Goal: Transaction & Acquisition: Download file/media

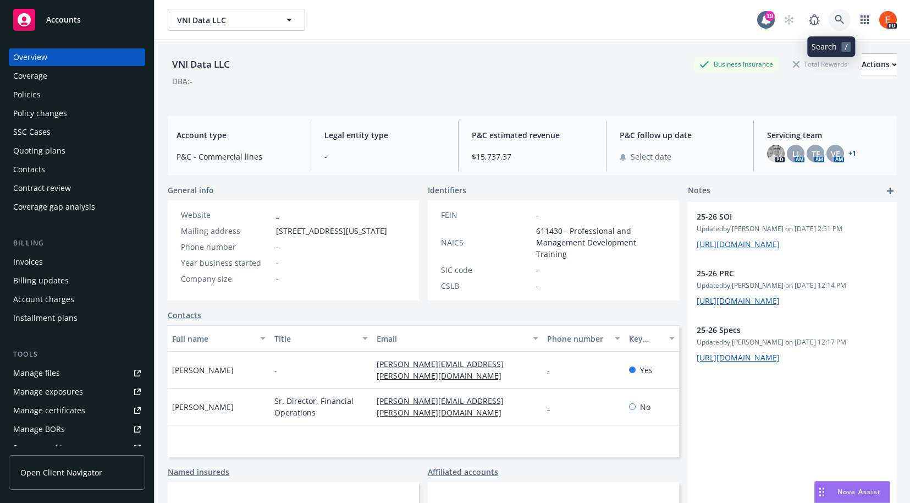
click at [829, 19] on link at bounding box center [840, 20] width 22 height 22
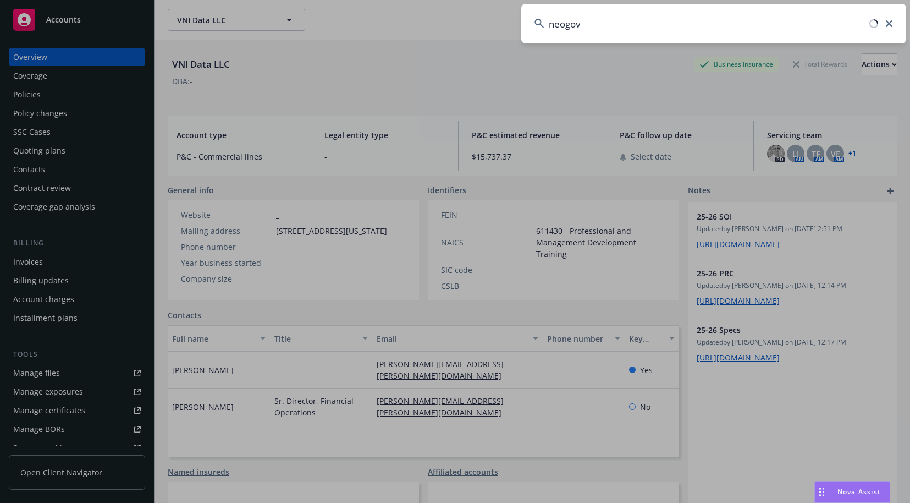
type input "neogov"
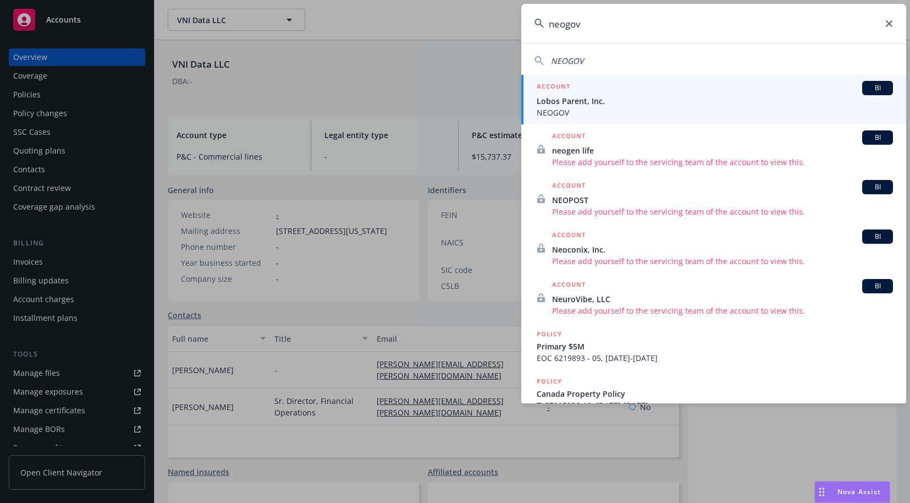
click at [545, 103] on span "Lobos Parent, Inc." at bounding box center [715, 101] width 356 height 12
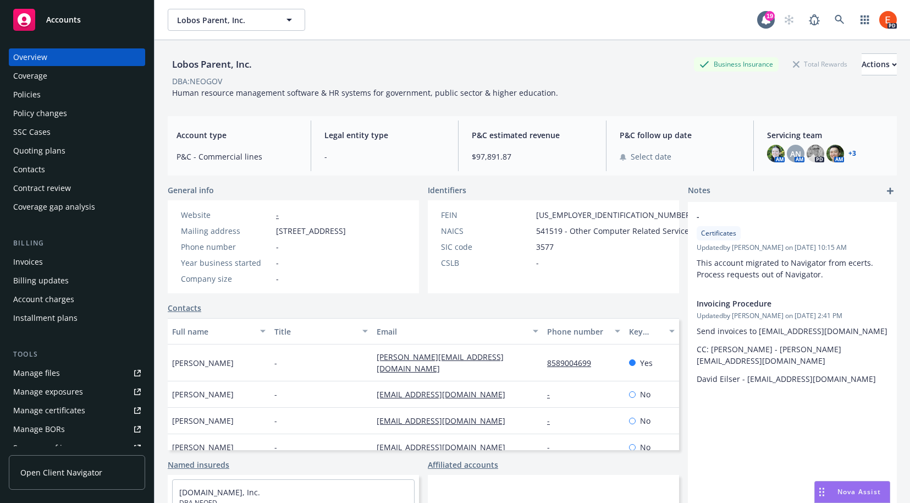
click at [43, 93] on div "Policies" at bounding box center [77, 95] width 128 height 18
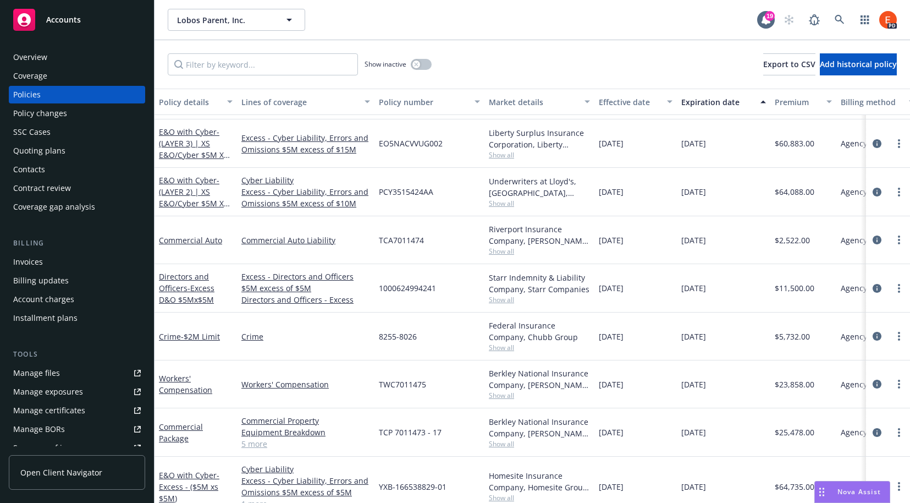
scroll to position [222, 0]
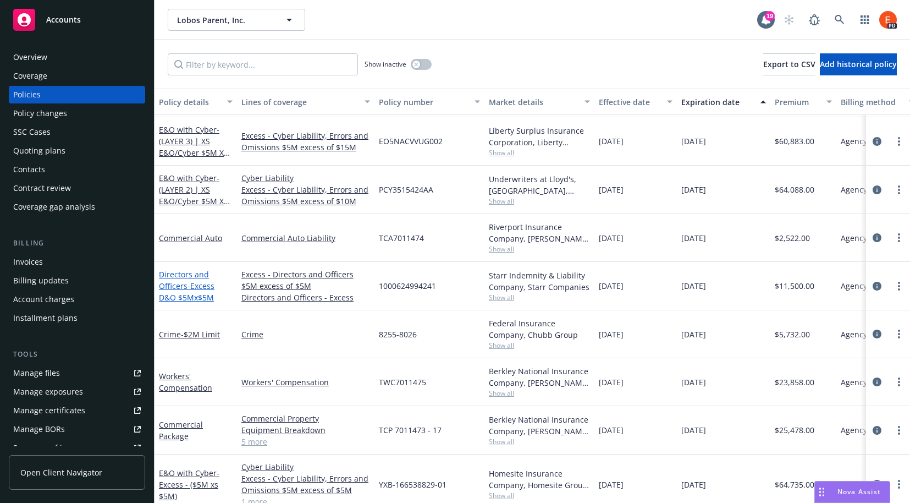
click at [178, 283] on link "Directors and Officers - Excess D&O $5Mx$5M" at bounding box center [187, 286] width 56 height 34
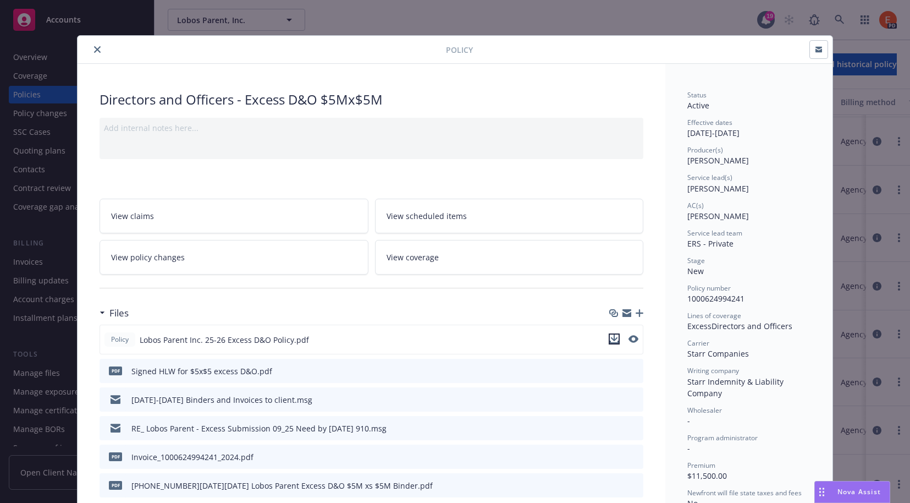
click at [611, 337] on icon "download file" at bounding box center [614, 338] width 9 height 9
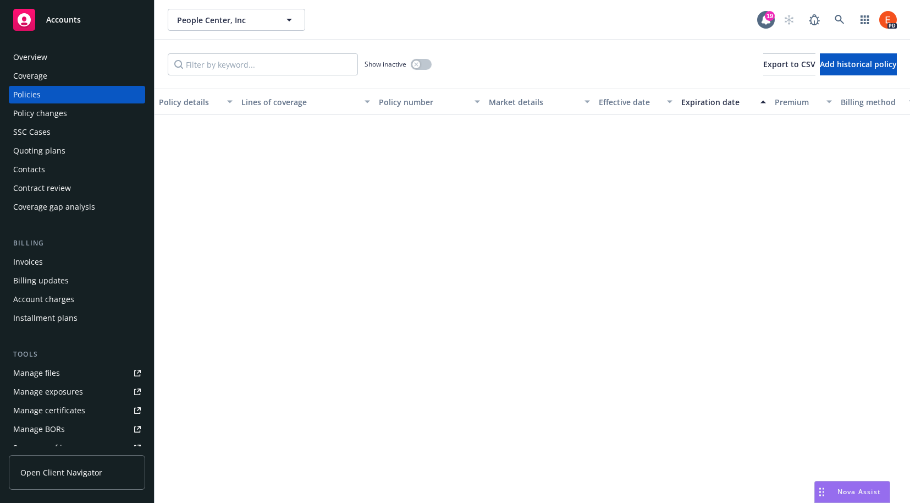
scroll to position [1277, 0]
